Goal: Check status: Check status

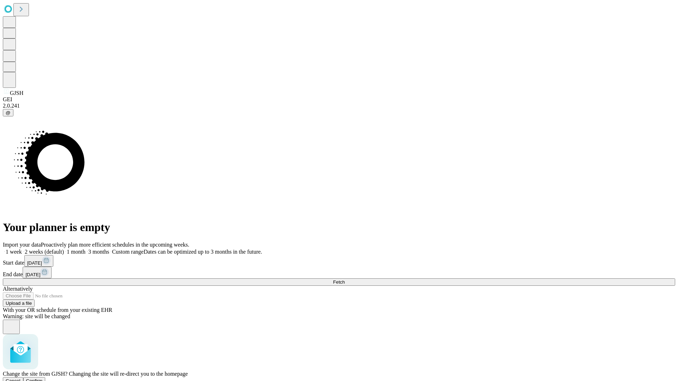
click at [43, 379] on span "Confirm" at bounding box center [34, 381] width 17 height 5
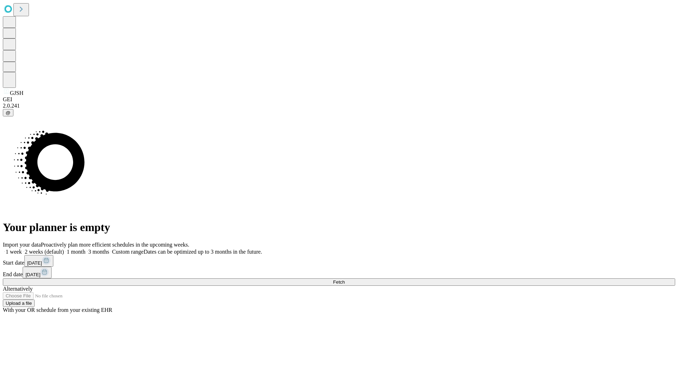
click at [64, 249] on label "2 weeks (default)" at bounding box center [43, 252] width 42 height 6
click at [345, 280] on span "Fetch" at bounding box center [339, 282] width 12 height 5
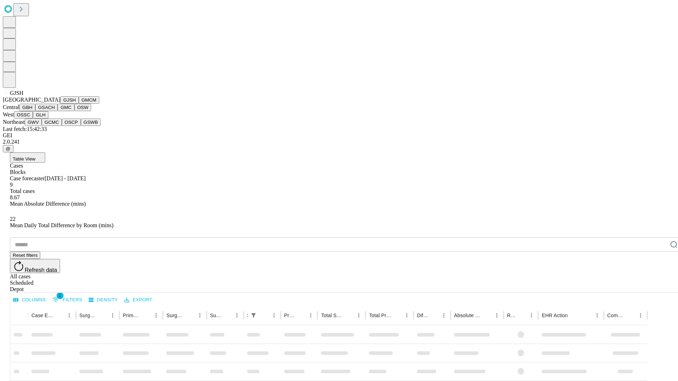
click at [79, 104] on button "GMCM" at bounding box center [89, 99] width 20 height 7
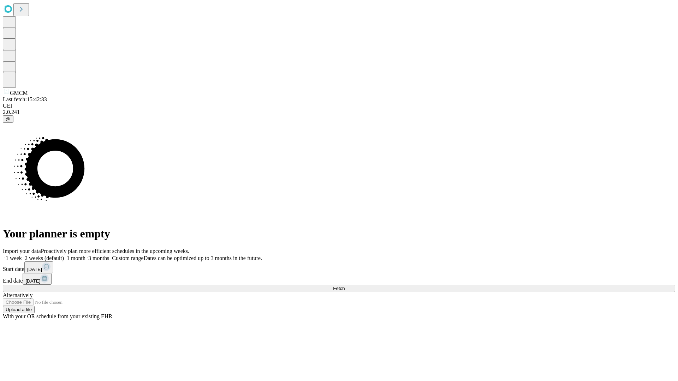
click at [64, 255] on label "2 weeks (default)" at bounding box center [43, 258] width 42 height 6
click at [345, 286] on span "Fetch" at bounding box center [339, 288] width 12 height 5
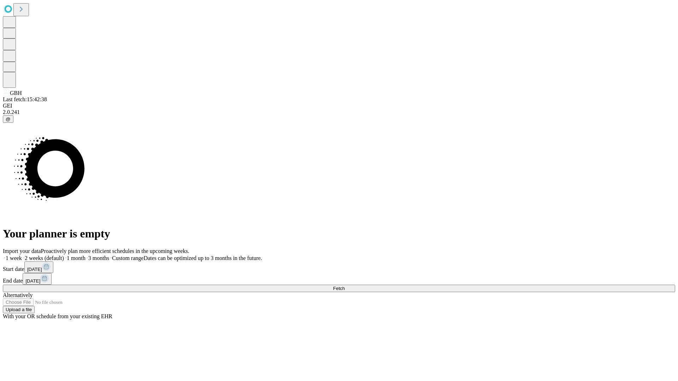
click at [64, 255] on label "2 weeks (default)" at bounding box center [43, 258] width 42 height 6
click at [345, 286] on span "Fetch" at bounding box center [339, 288] width 12 height 5
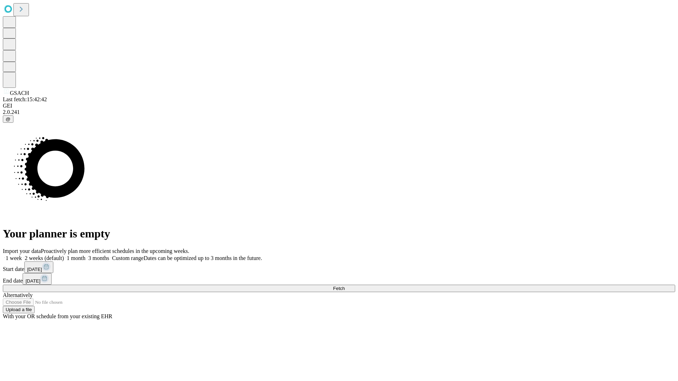
click at [345, 286] on span "Fetch" at bounding box center [339, 288] width 12 height 5
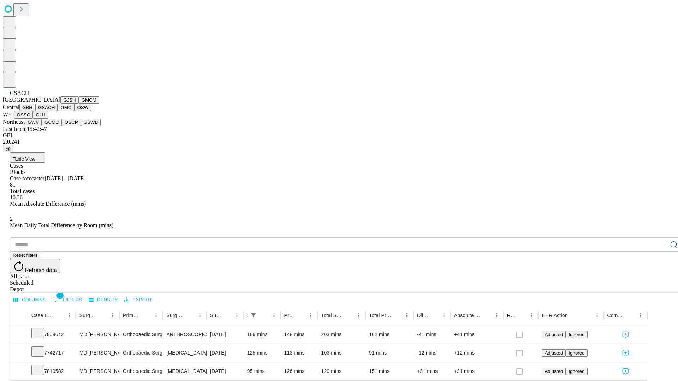
click at [58, 111] on button "GMC" at bounding box center [66, 107] width 17 height 7
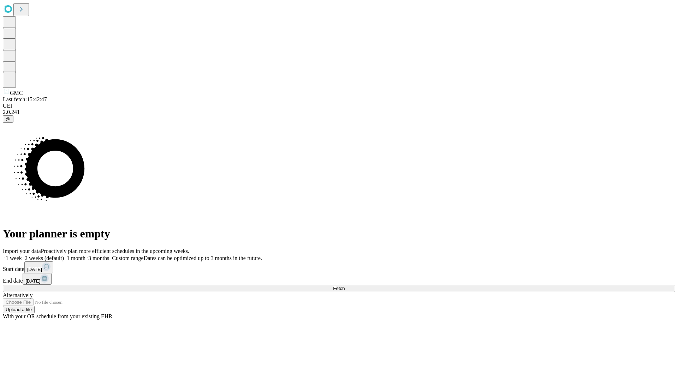
click at [64, 255] on label "2 weeks (default)" at bounding box center [43, 258] width 42 height 6
click at [345, 286] on span "Fetch" at bounding box center [339, 288] width 12 height 5
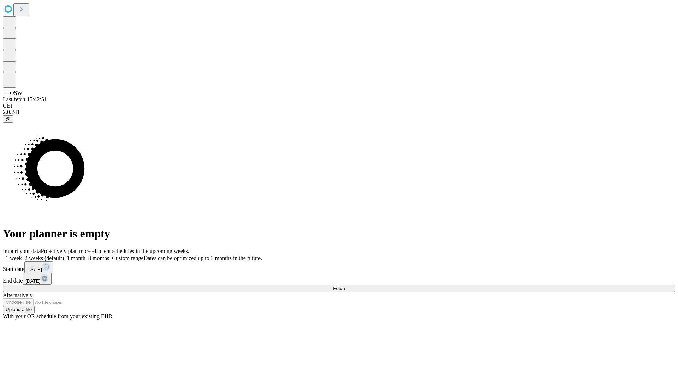
click at [64, 255] on label "2 weeks (default)" at bounding box center [43, 258] width 42 height 6
click at [345, 286] on span "Fetch" at bounding box center [339, 288] width 12 height 5
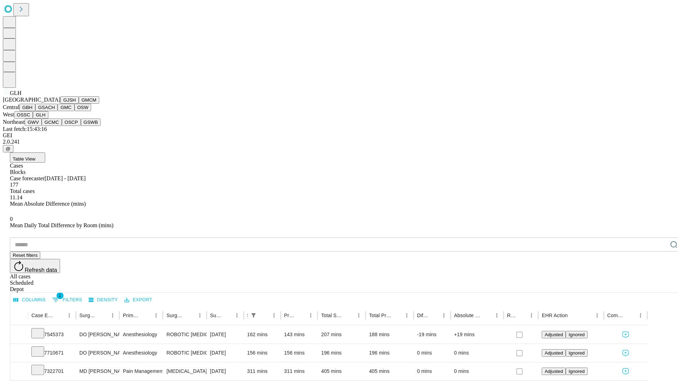
click at [42, 126] on button "GWV" at bounding box center [33, 122] width 17 height 7
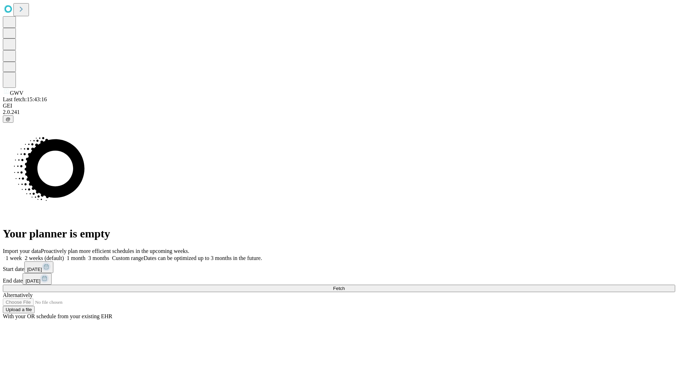
click at [64, 255] on label "2 weeks (default)" at bounding box center [43, 258] width 42 height 6
click at [345, 286] on span "Fetch" at bounding box center [339, 288] width 12 height 5
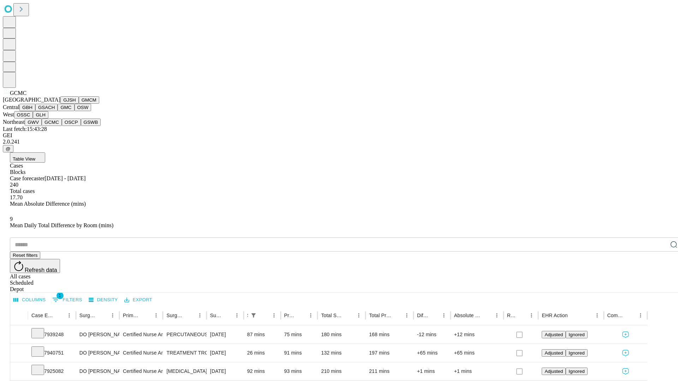
click at [62, 126] on button "OSCP" at bounding box center [71, 122] width 19 height 7
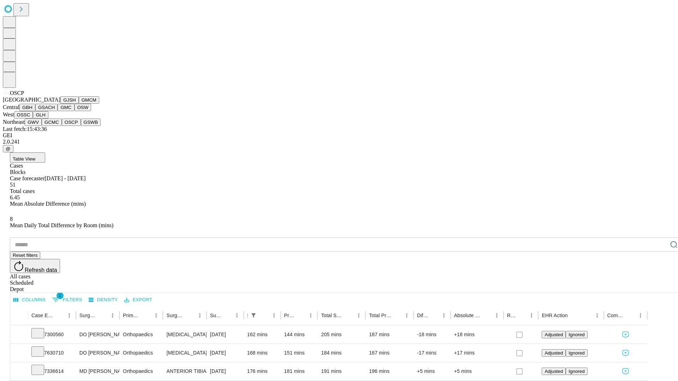
click at [81, 126] on button "GSWB" at bounding box center [91, 122] width 20 height 7
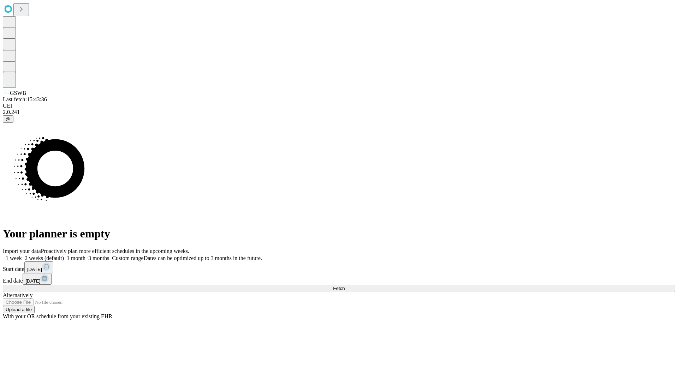
click at [64, 255] on label "2 weeks (default)" at bounding box center [43, 258] width 42 height 6
click at [345, 286] on span "Fetch" at bounding box center [339, 288] width 12 height 5
